Goal: Navigation & Orientation: Find specific page/section

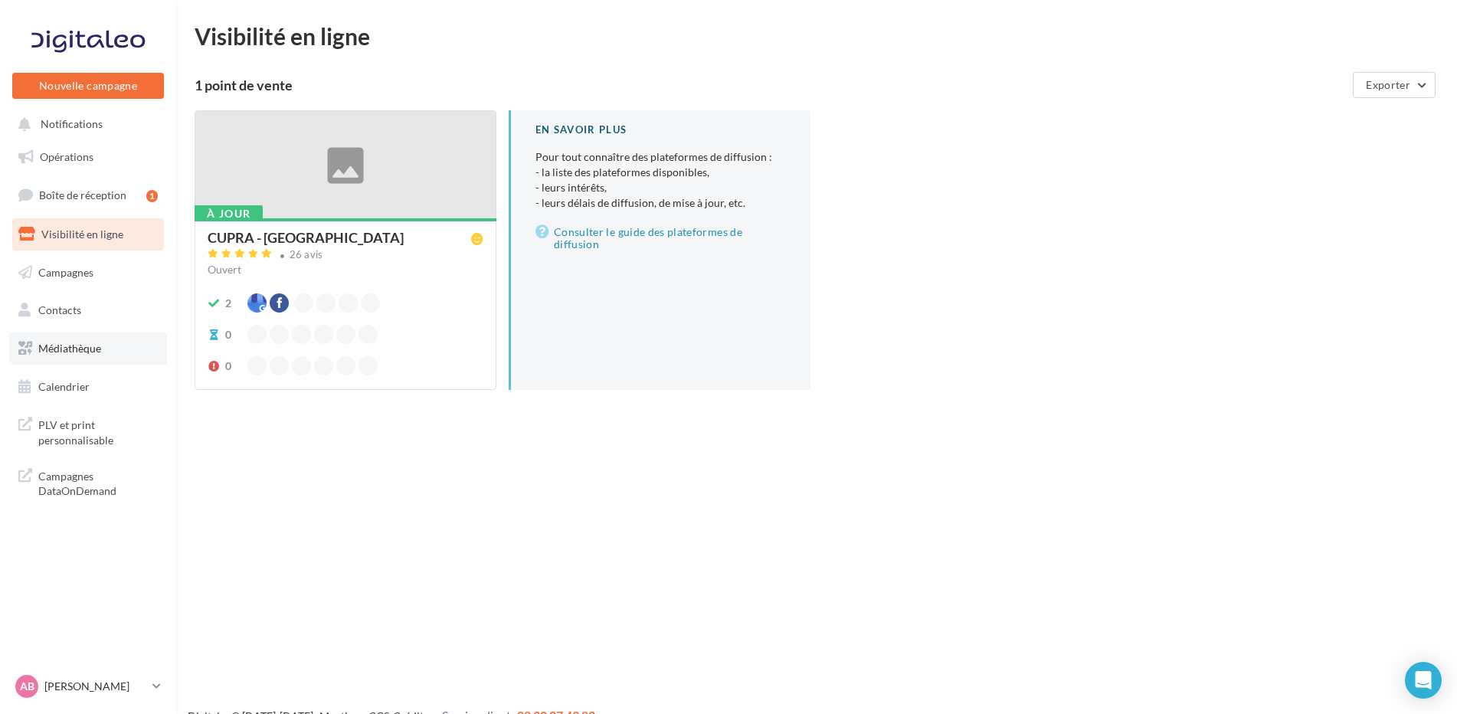
click at [100, 348] on span "Médiathèque" at bounding box center [69, 348] width 63 height 13
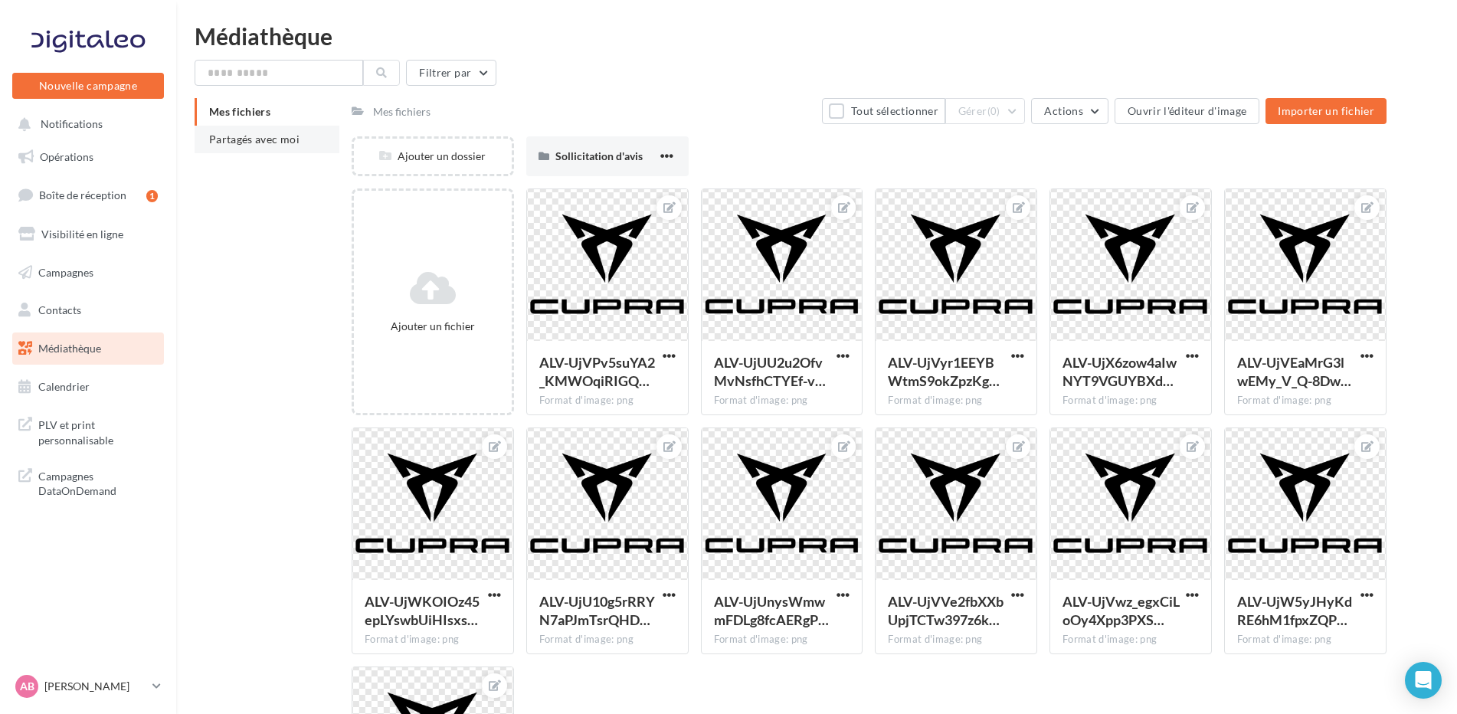
click at [258, 141] on span "Partagés avec moi" at bounding box center [254, 139] width 90 height 13
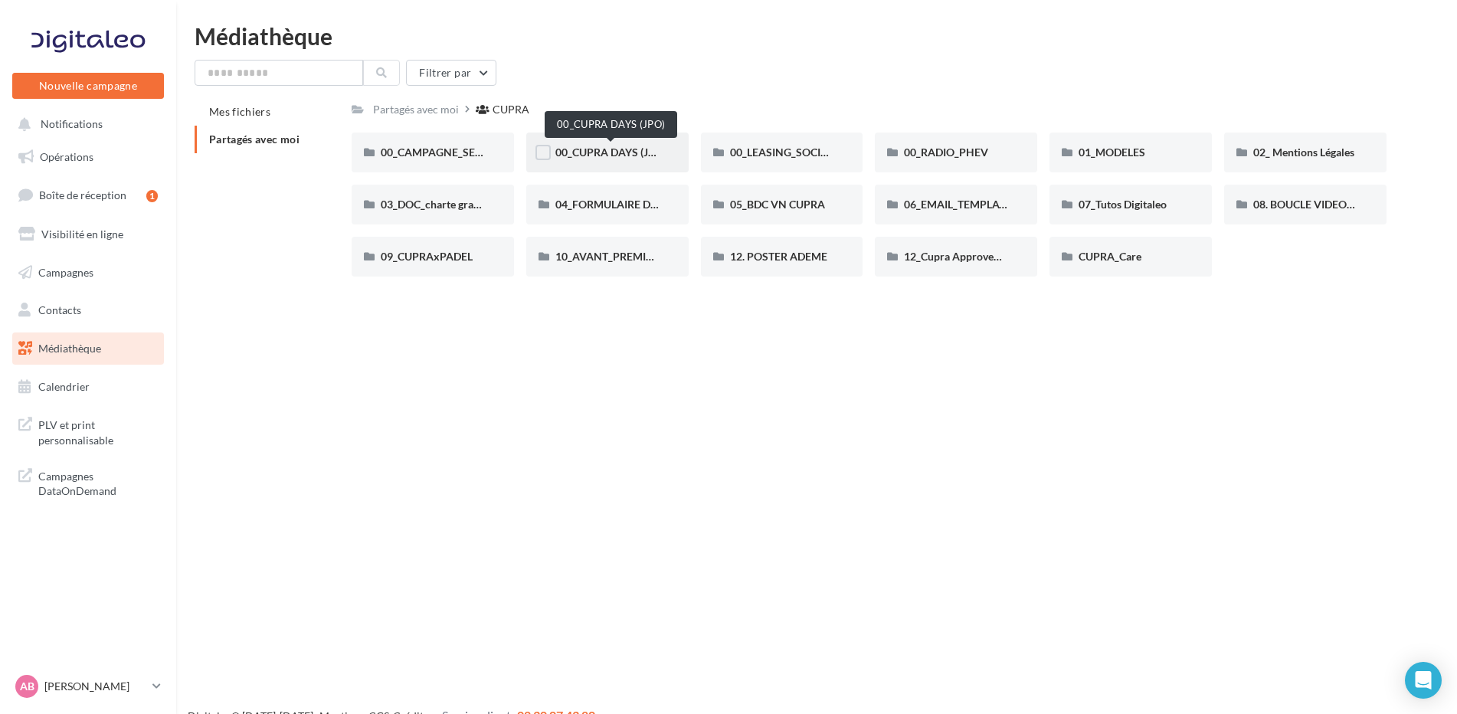
click at [571, 152] on span "00_CUPRA DAYS (JPO)" at bounding box center [610, 152] width 111 height 13
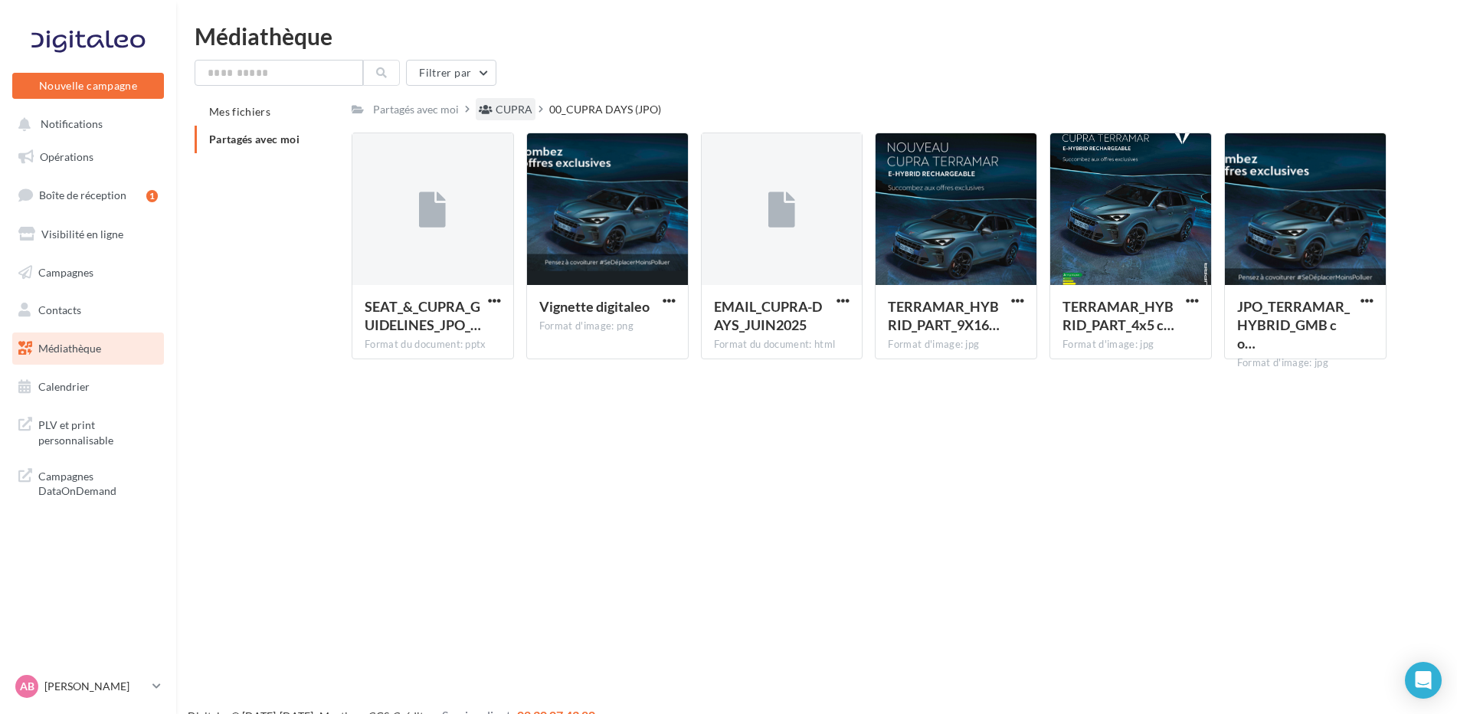
click at [506, 100] on div "CUPRA" at bounding box center [506, 109] width 60 height 22
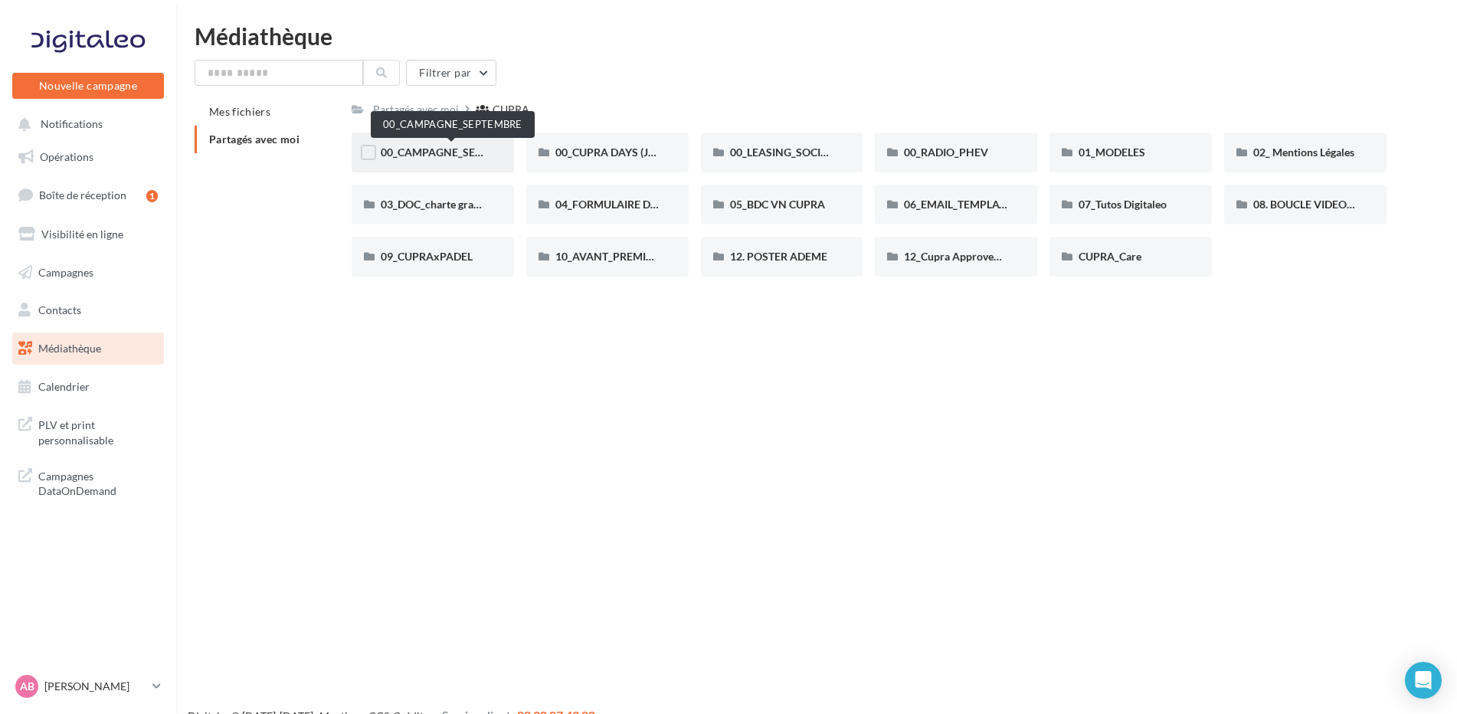
click at [460, 155] on span "00_CAMPAGNE_SEPTEMBRE" at bounding box center [452, 152] width 143 height 13
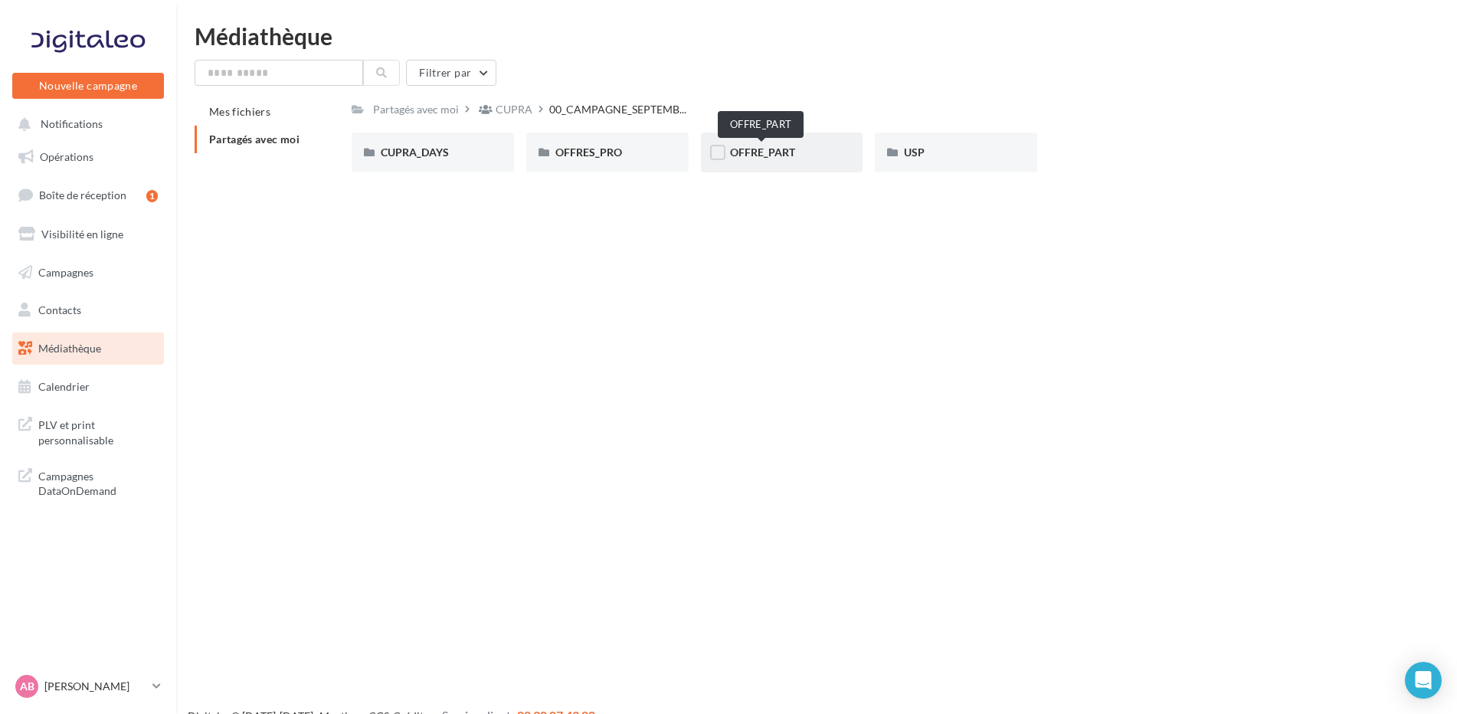
click at [732, 155] on span "OFFRE_PART" at bounding box center [762, 152] width 65 height 13
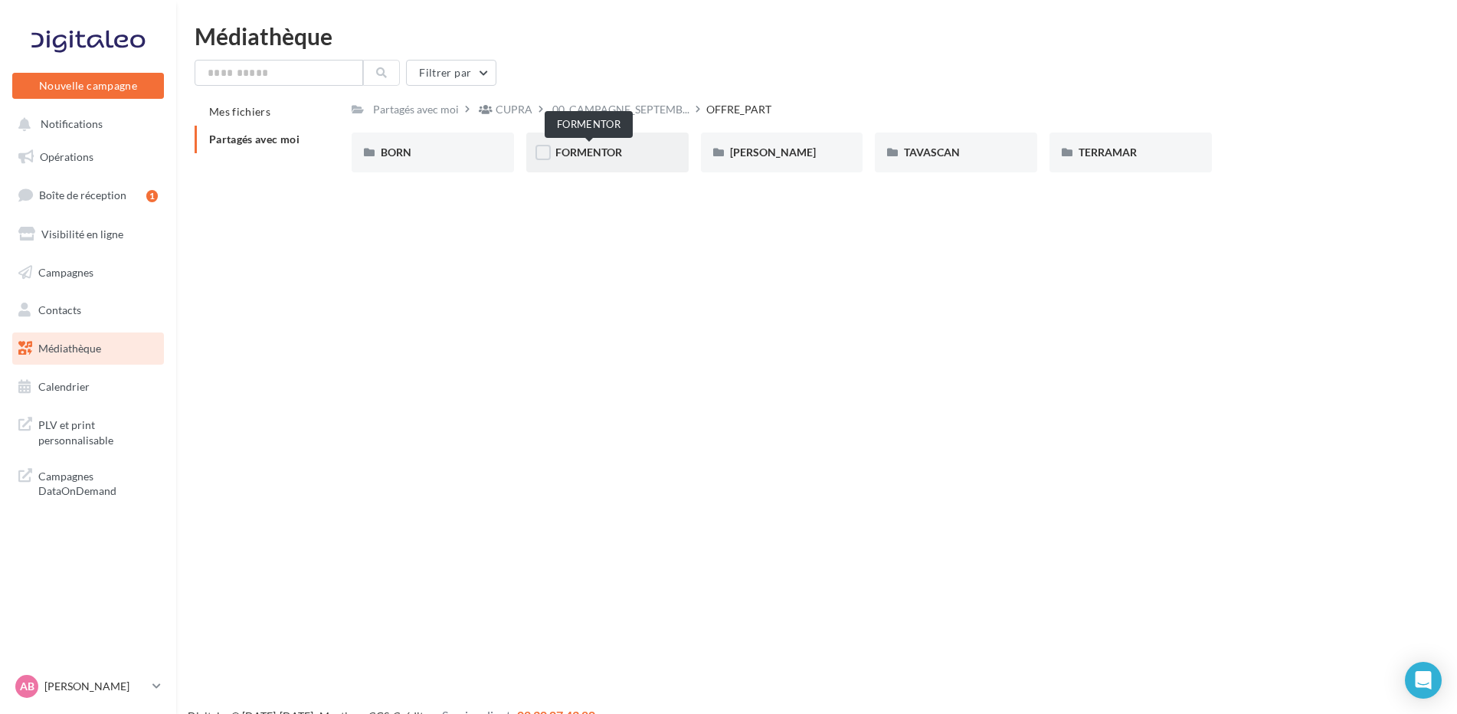
click at [591, 154] on span "FORMENTOR" at bounding box center [588, 152] width 67 height 13
